Goal: Unclear

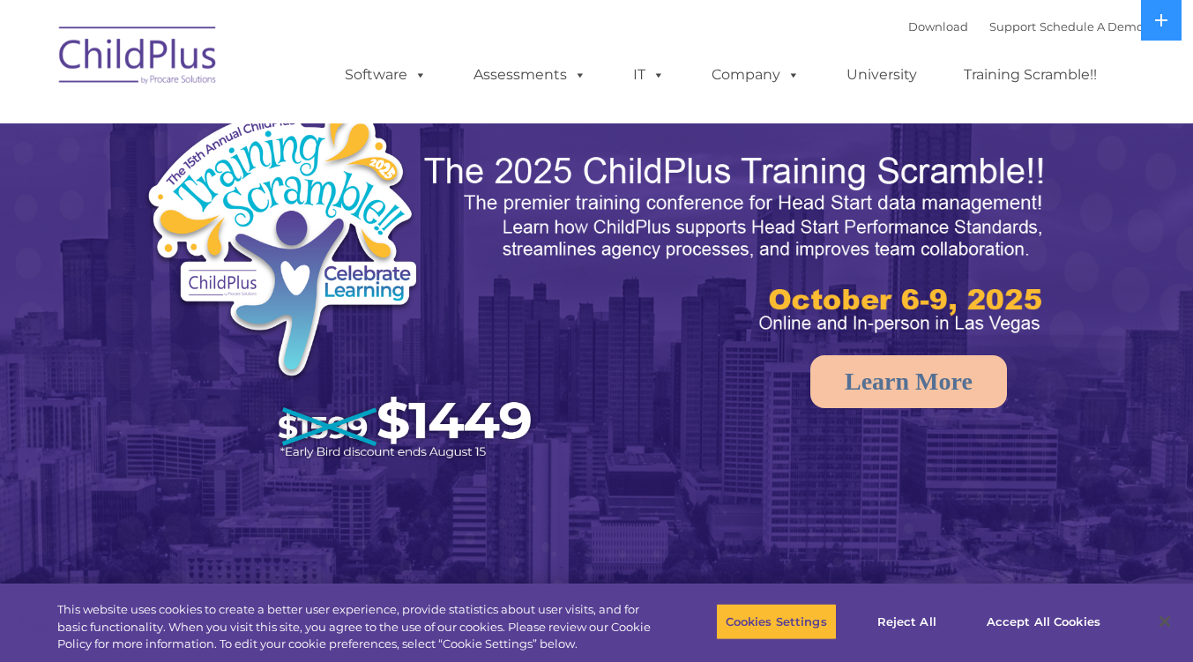
select select "MEDIUM"
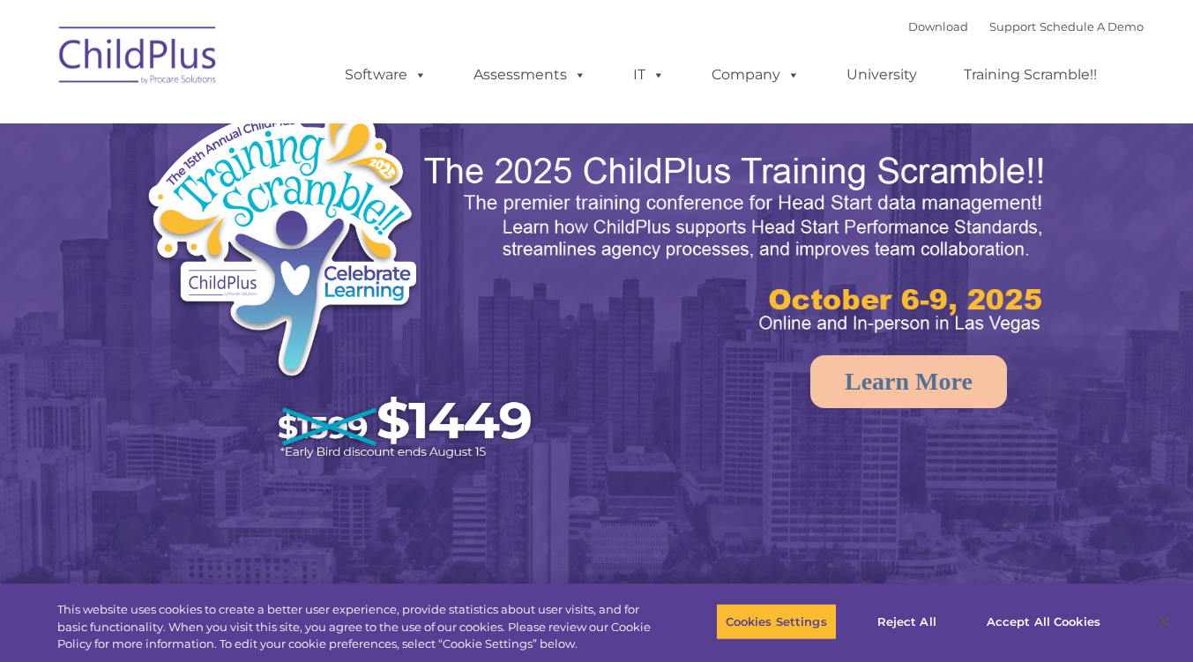
select select "MEDIUM"
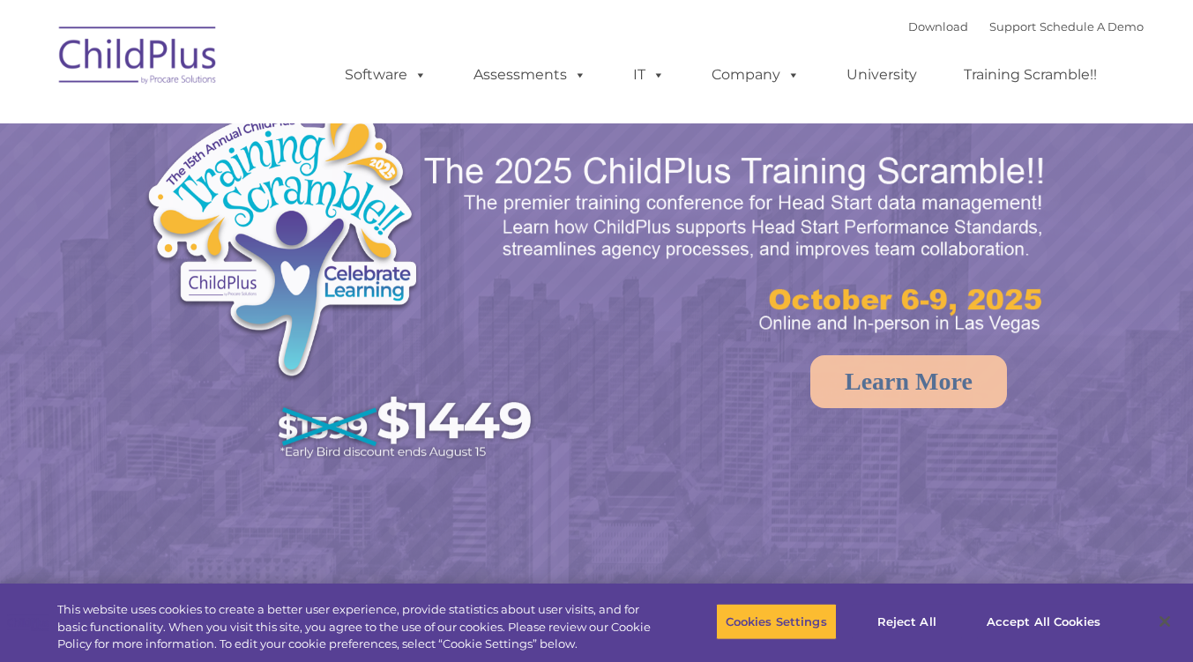
select select "MEDIUM"
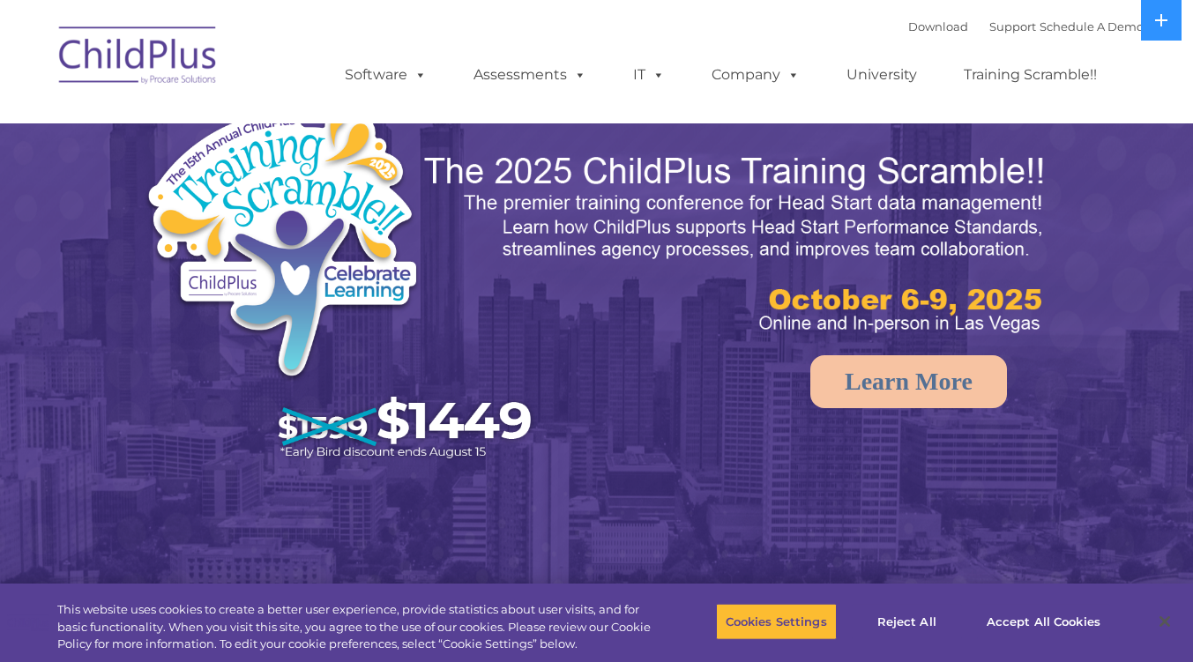
select select "MEDIUM"
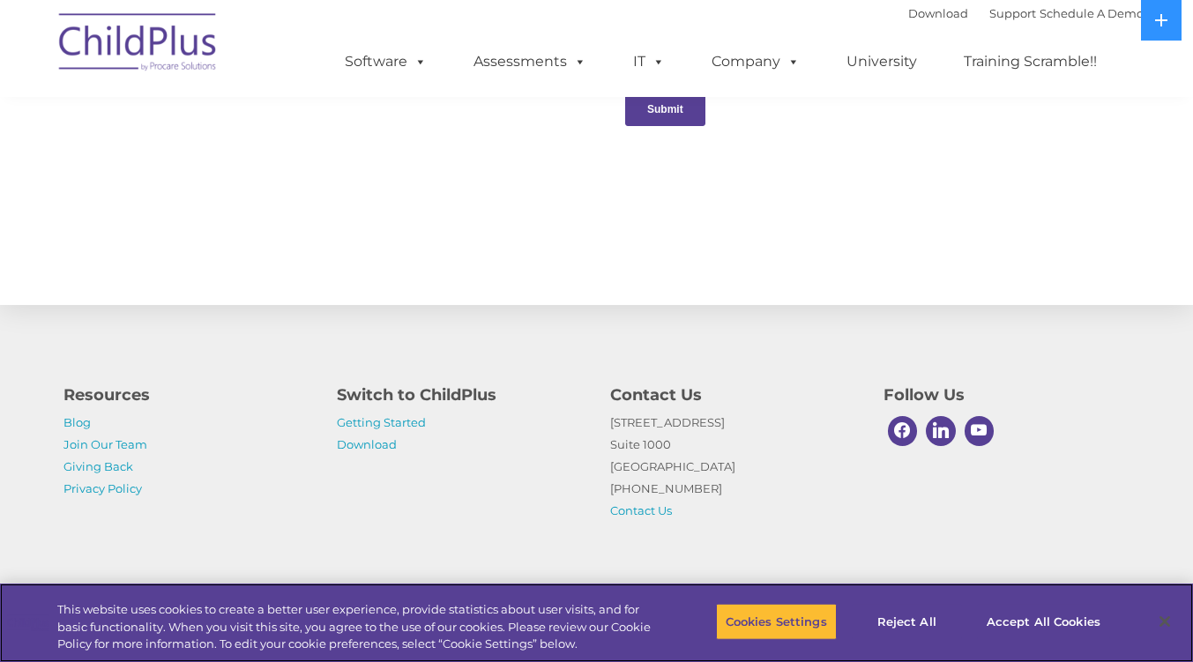
scroll to position [1940, 0]
